Goal: Information Seeking & Learning: Learn about a topic

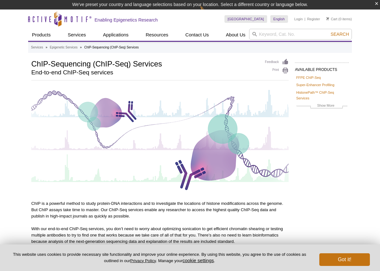
select select "English"
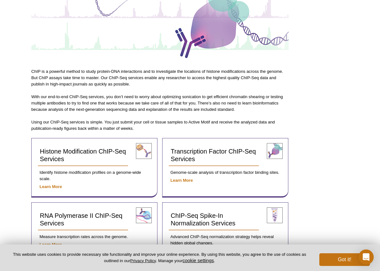
scroll to position [126, 0]
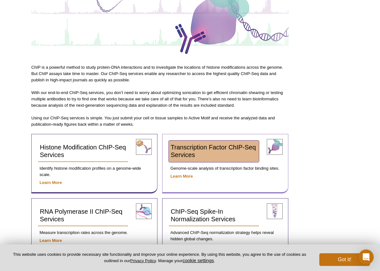
click at [203, 148] on span "Transcription Factor ChIP-Seq Services" at bounding box center [213, 151] width 85 height 15
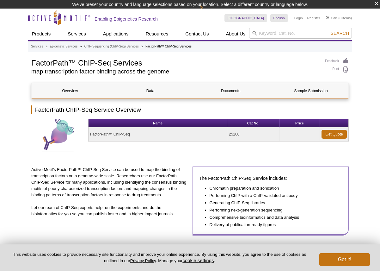
select select "English"
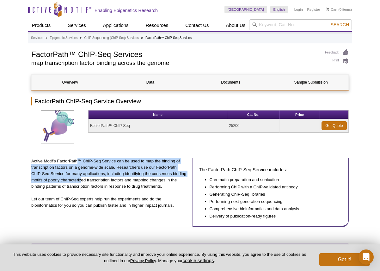
drag, startPoint x: 77, startPoint y: 170, endPoint x: 82, endPoint y: 178, distance: 9.1
click at [82, 178] on p "Active Motif’s FactorPath™ ChIP-Seq Service can be used to map the binding of t…" at bounding box center [109, 174] width 157 height 32
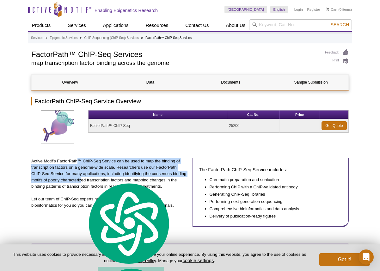
click at [76, 171] on p "Active Motif’s FactorPath™ ChIP-Seq Service can be used to map the binding of t…" at bounding box center [109, 174] width 157 height 32
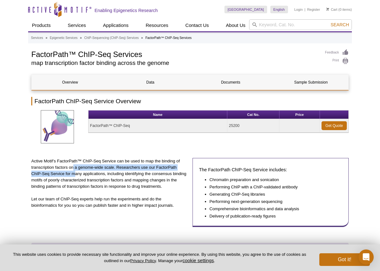
drag, startPoint x: 73, startPoint y: 165, endPoint x: 76, endPoint y: 171, distance: 7.2
click at [76, 171] on p "Active Motif’s FactorPath™ ChIP-Seq Service can be used to map the binding of t…" at bounding box center [109, 174] width 157 height 32
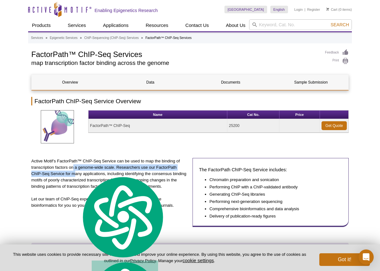
click at [49, 175] on p "Active Motif’s FactorPath™ ChIP-Seq Service can be used to map the binding of t…" at bounding box center [109, 174] width 157 height 32
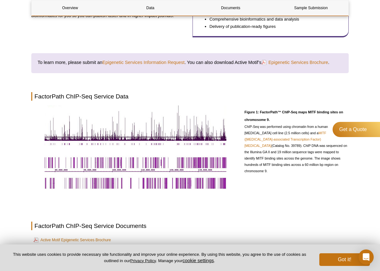
scroll to position [190, 0]
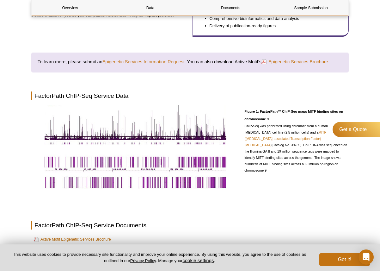
click at [260, 178] on div "Figure 1: FactorPath™ ChIP-Seq maps MITF binding sites on chromosome 9. ChIP-Se…" at bounding box center [296, 148] width 104 height 86
click at [256, 159] on span "ChIP-Seq was performed using chromatin from a human [MEDICAL_DATA] cell line (2…" at bounding box center [295, 148] width 103 height 48
drag, startPoint x: 250, startPoint y: 125, endPoint x: 254, endPoint y: 130, distance: 6.3
click at [254, 130] on span "ChIP-Seq was performed using chromatin from a human [MEDICAL_DATA] cell line (2…" at bounding box center [295, 148] width 103 height 48
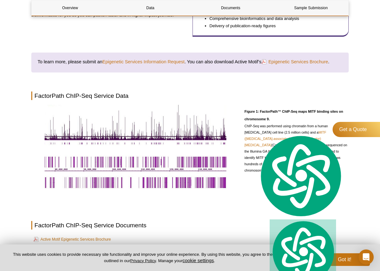
click at [261, 188] on div "Figure 1: FactorPath™ ChIP-Seq maps MITF binding sites on chromosome 9. ChIP-Se…" at bounding box center [296, 148] width 104 height 86
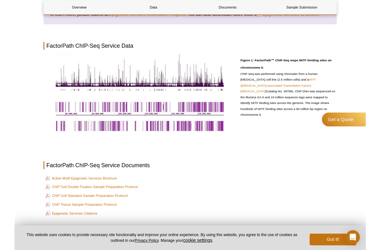
scroll to position [348, 0]
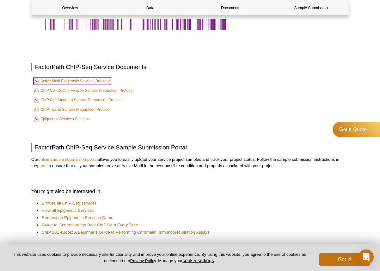
click at [103, 82] on link "Active Motif Epigenetic Services Brochure" at bounding box center [72, 81] width 77 height 8
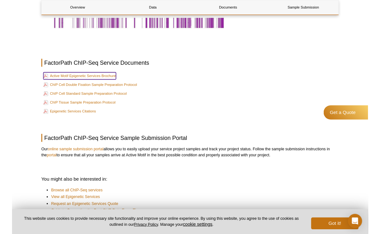
scroll to position [221, 0]
